Goal: Task Accomplishment & Management: Manage account settings

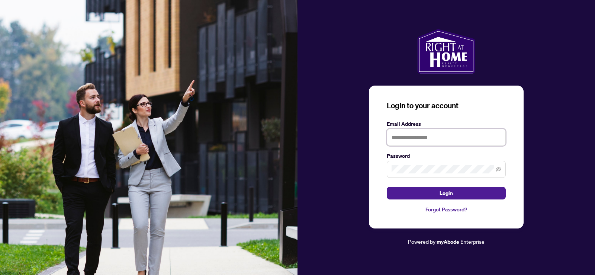
click at [405, 135] on input "text" at bounding box center [446, 137] width 119 height 17
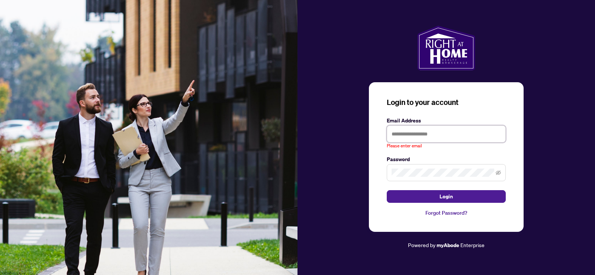
type input "**********"
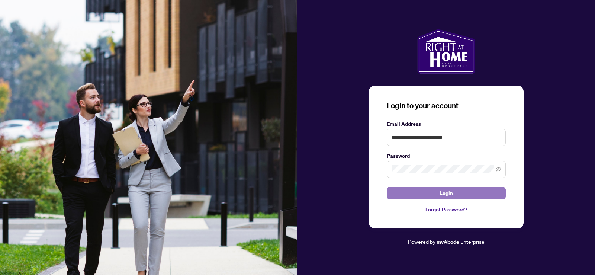
click at [438, 187] on button "Login" at bounding box center [446, 193] width 119 height 13
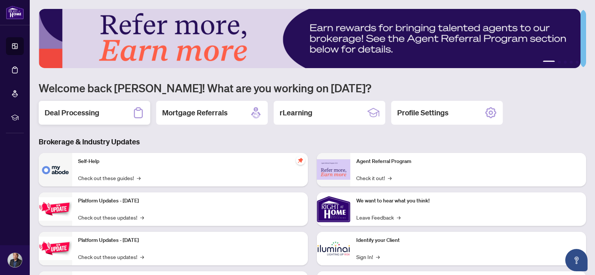
click at [83, 109] on h2 "Deal Processing" at bounding box center [72, 112] width 55 height 10
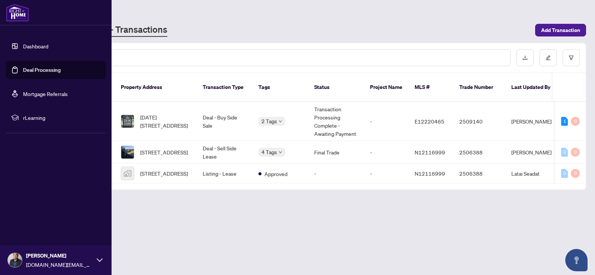
click at [18, 259] on img at bounding box center [15, 260] width 14 height 14
click at [38, 219] on button "Logout" at bounding box center [56, 215] width 100 height 13
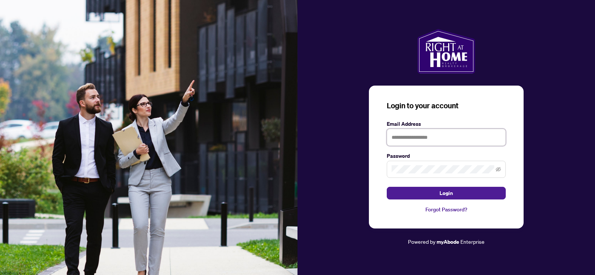
click at [411, 137] on input "text" at bounding box center [446, 137] width 119 height 17
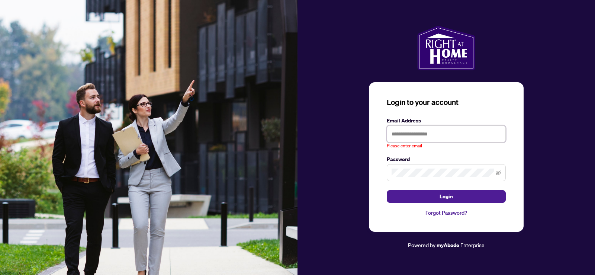
type input "**********"
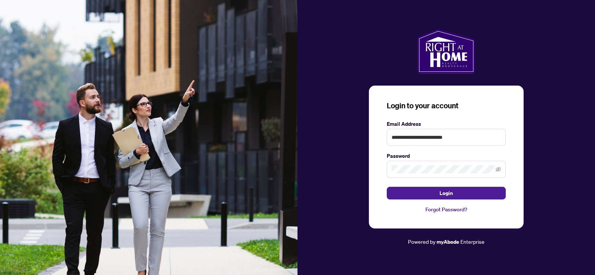
click at [417, 193] on button "Login" at bounding box center [446, 193] width 119 height 13
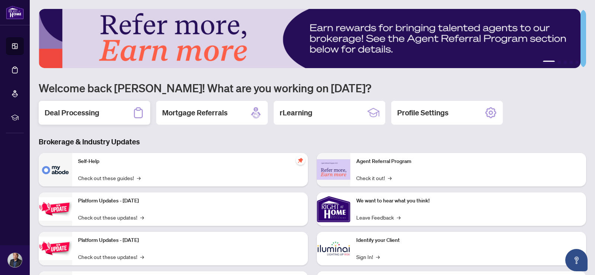
click at [87, 107] on h2 "Deal Processing" at bounding box center [72, 112] width 55 height 10
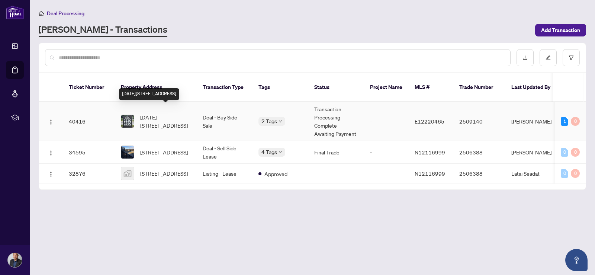
click at [158, 113] on span "[DATE][STREET_ADDRESS]" at bounding box center [165, 121] width 51 height 16
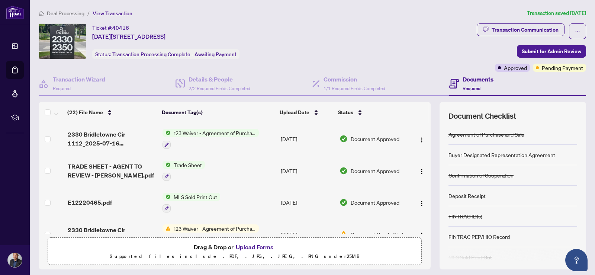
click at [14, 262] on img at bounding box center [15, 260] width 14 height 14
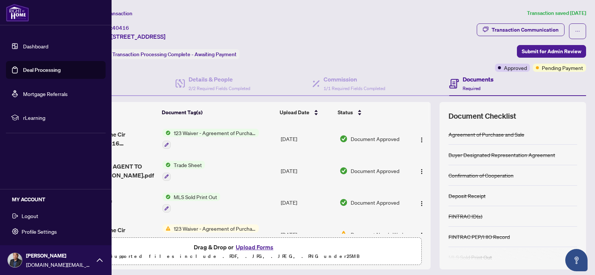
click at [29, 215] on span "Logout" at bounding box center [30, 216] width 17 height 12
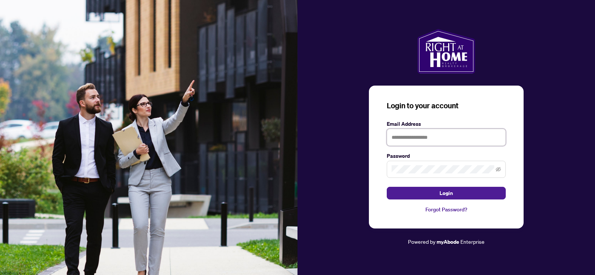
click at [413, 133] on input "text" at bounding box center [446, 137] width 119 height 17
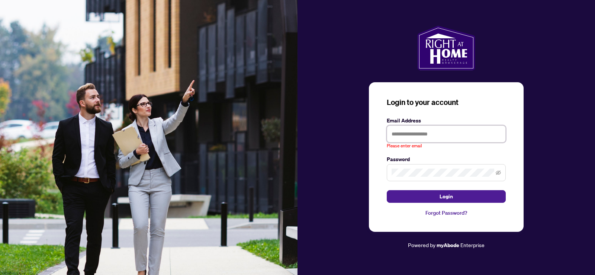
type input "**********"
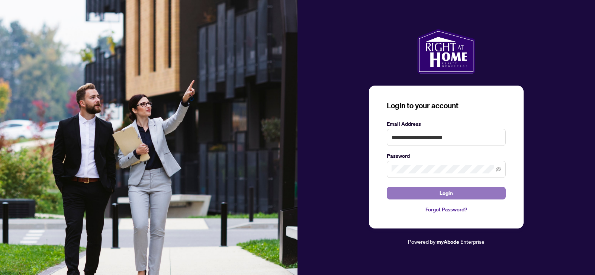
click at [438, 195] on button "Login" at bounding box center [446, 193] width 119 height 13
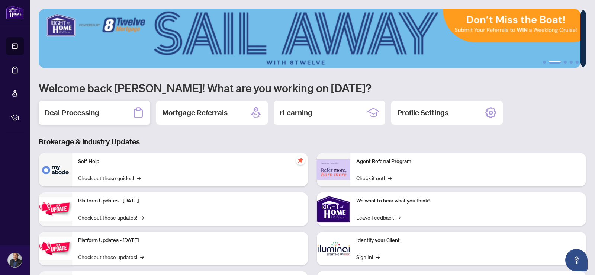
click at [96, 107] on h2 "Deal Processing" at bounding box center [72, 112] width 55 height 10
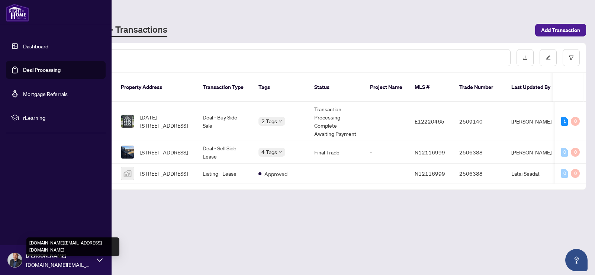
click at [35, 265] on span "[DOMAIN_NAME][EMAIL_ADDRESS][DOMAIN_NAME]" at bounding box center [59, 264] width 67 height 8
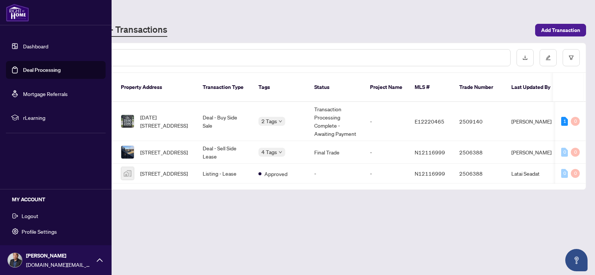
click at [43, 219] on button "Logout" at bounding box center [56, 215] width 100 height 13
